Goal: Information Seeking & Learning: Find specific fact

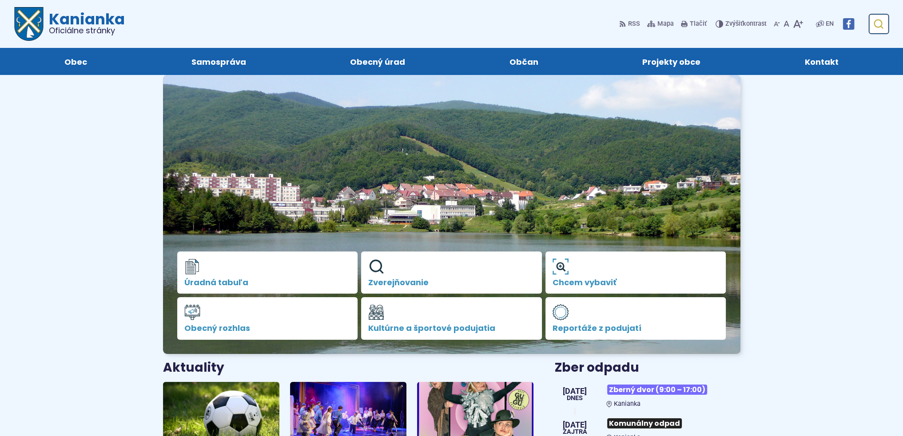
click at [886, 27] on button "Odoslať vyhľadávací formulár" at bounding box center [878, 24] width 16 height 16
click at [844, 24] on input "Hľadať:" at bounding box center [836, 24] width 105 height 20
type input "********"
click at [870, 16] on button "Odoslať vyhľadávací formulár" at bounding box center [878, 24] width 16 height 16
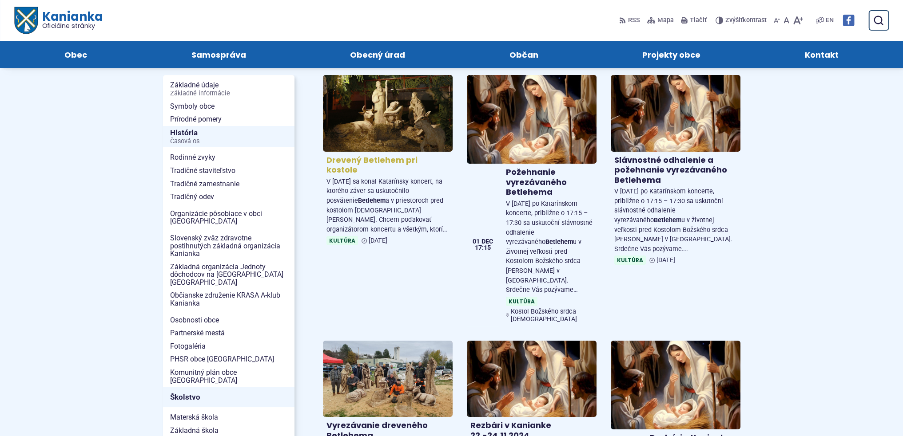
click at [398, 155] on h4 "Drevený Betlehem pri kostole" at bounding box center [387, 165] width 123 height 20
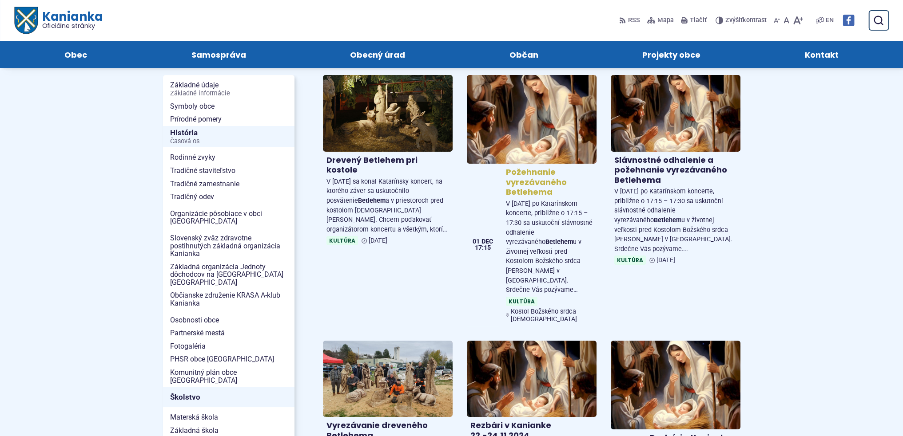
click at [552, 131] on img at bounding box center [531, 119] width 149 height 102
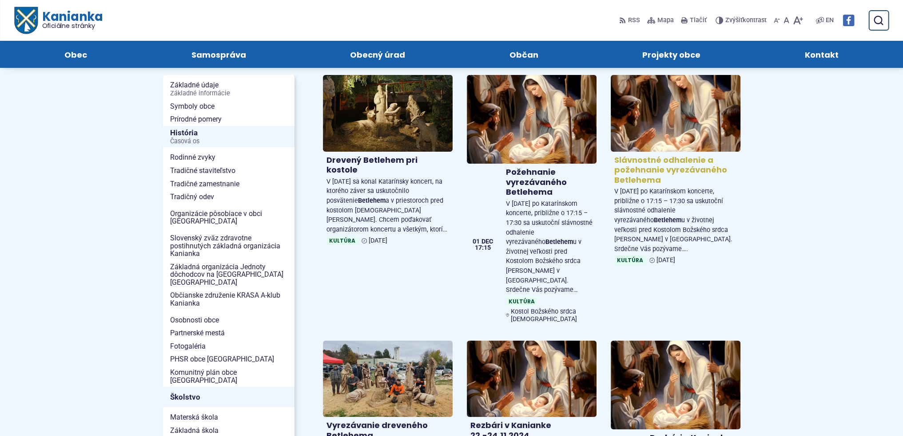
click at [664, 161] on h4 "Slávnostné odhalenie a požehnanie vyrezávaného Betlehema" at bounding box center [675, 170] width 123 height 30
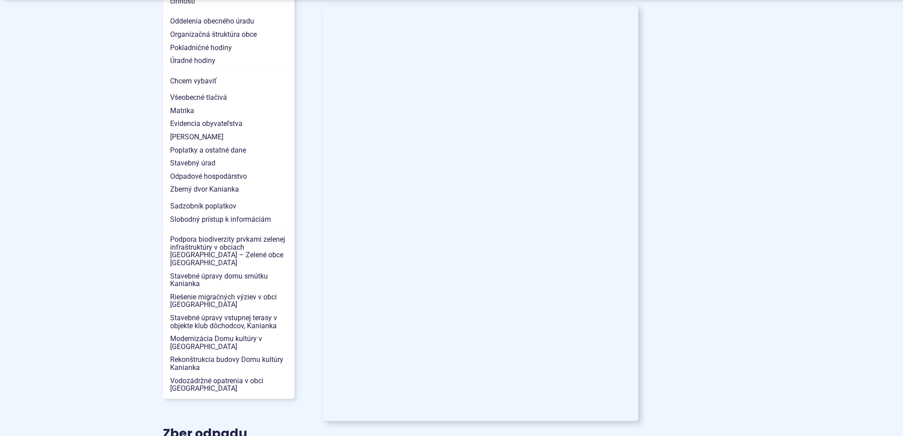
scroll to position [844, 0]
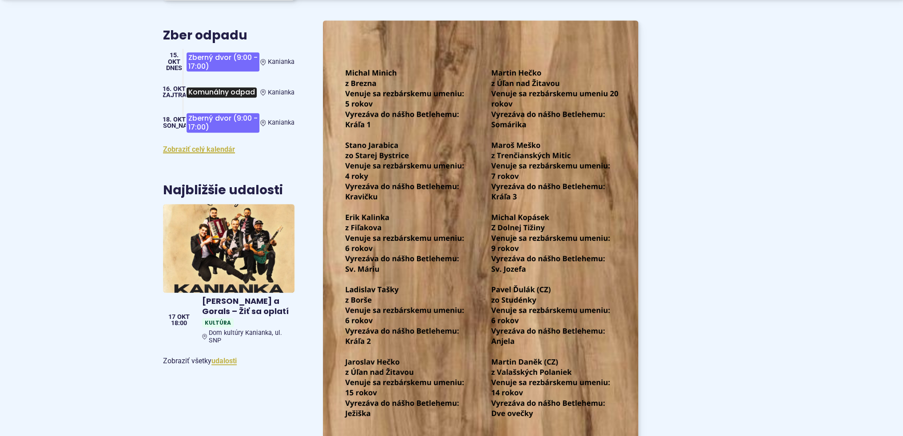
scroll to position [1376, 0]
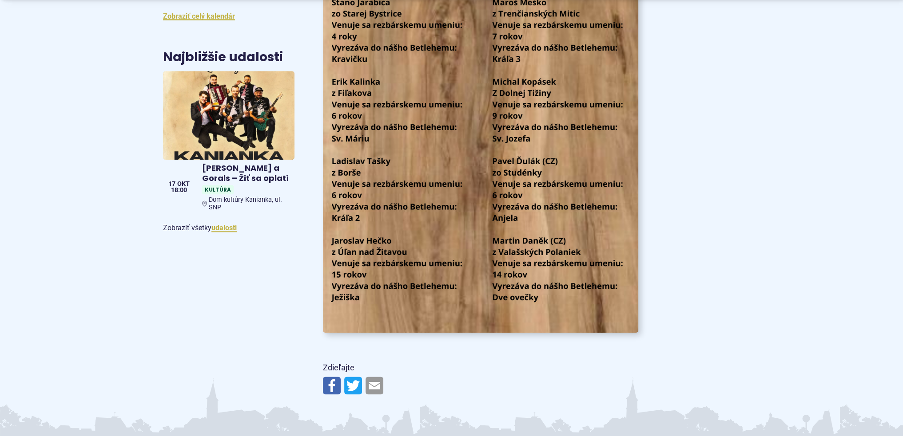
click at [590, 304] on img at bounding box center [480, 110] width 347 height 490
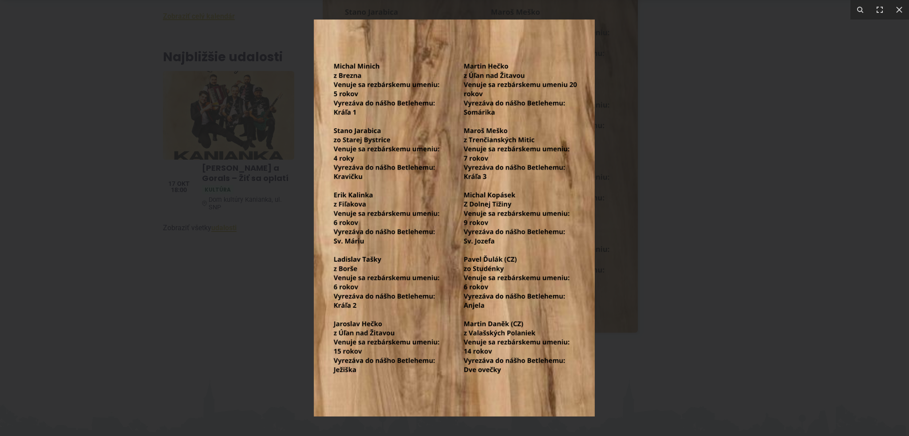
click at [724, 218] on div at bounding box center [454, 218] width 909 height 436
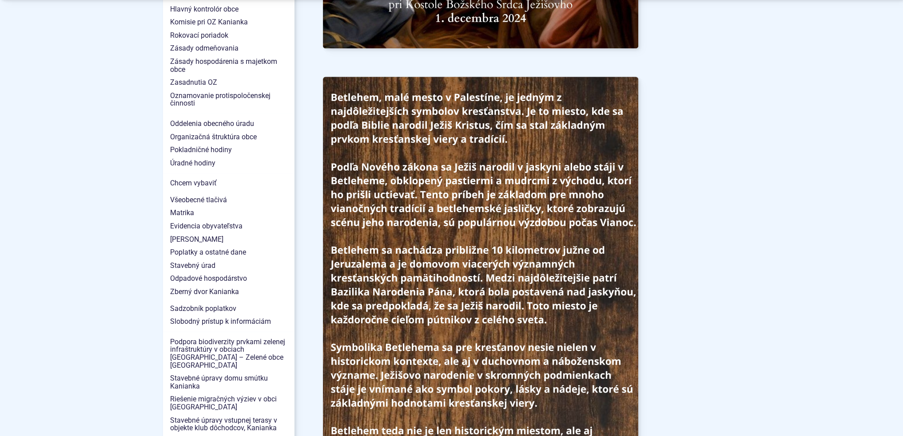
scroll to position [755, 0]
